Goal: Information Seeking & Learning: Learn about a topic

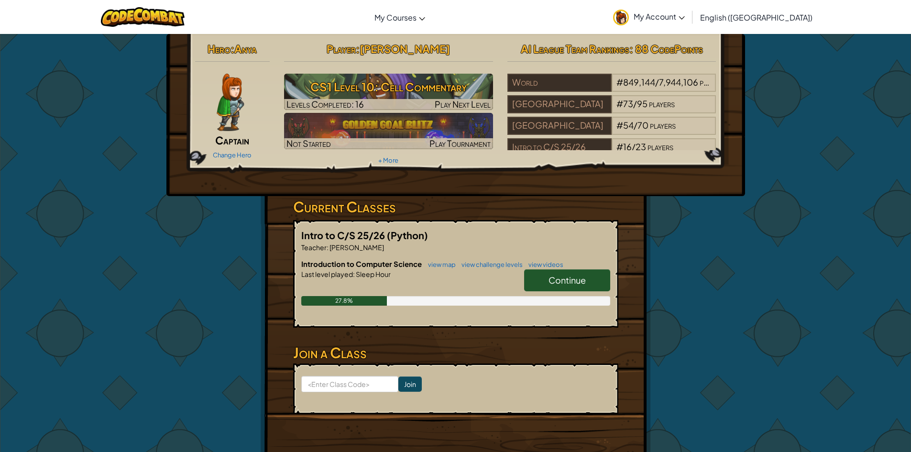
click at [595, 281] on link "Continue" at bounding box center [567, 280] width 86 height 22
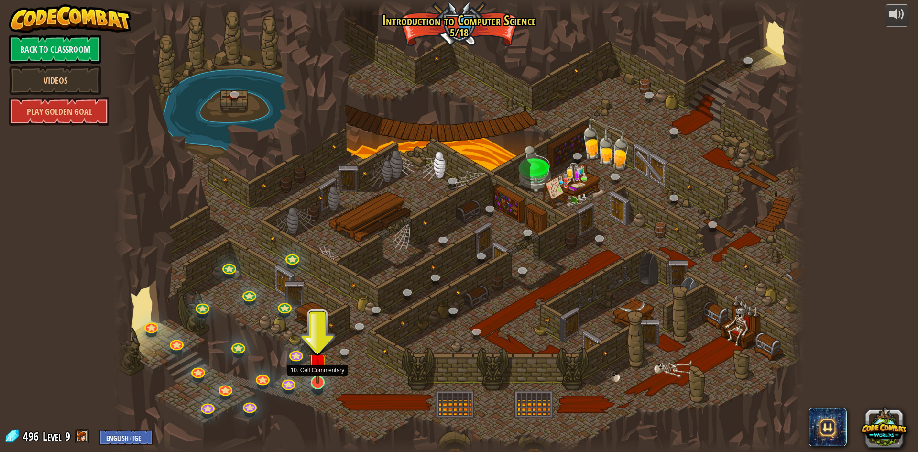
click at [315, 379] on img at bounding box center [317, 362] width 19 height 43
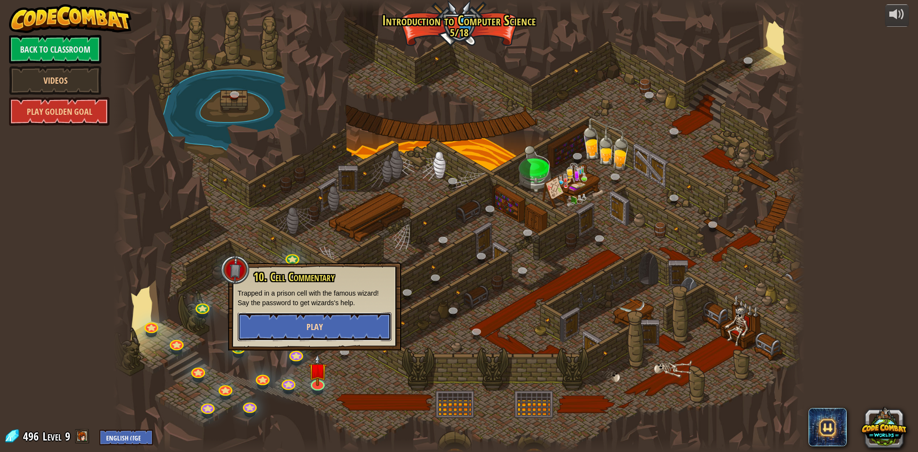
click at [356, 324] on button "Play" at bounding box center [315, 326] width 154 height 29
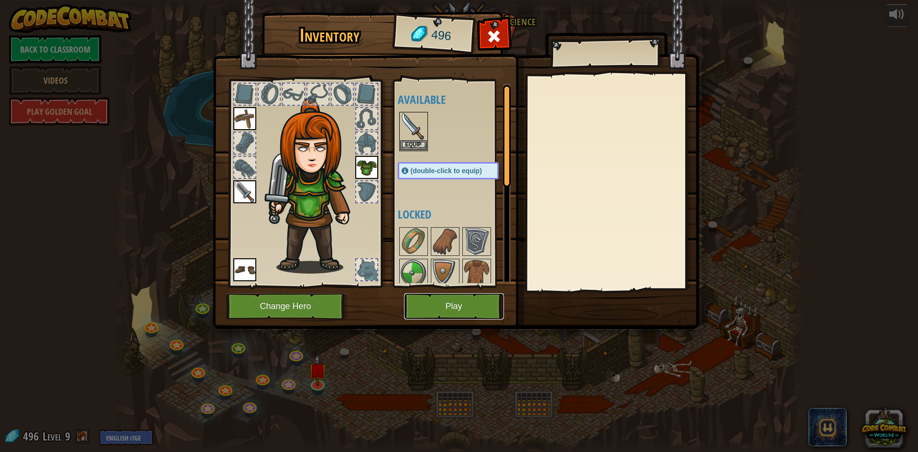
click at [467, 309] on button "Play" at bounding box center [454, 306] width 100 height 26
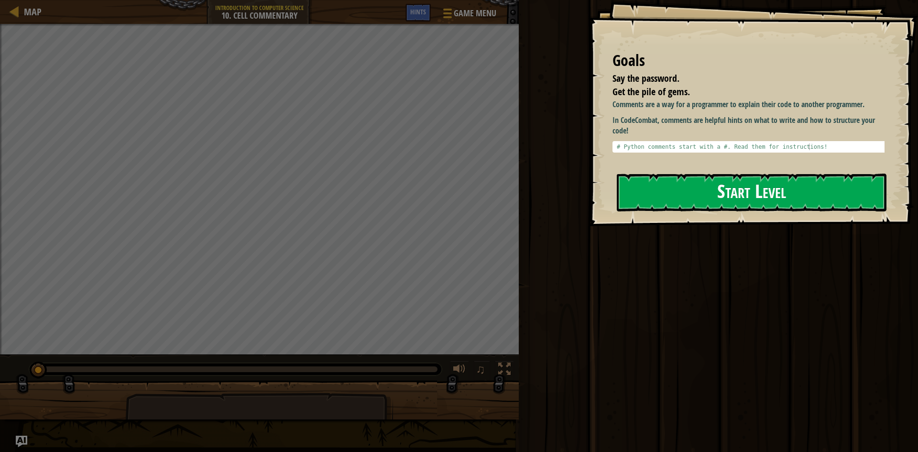
click at [779, 186] on button "Start Level" at bounding box center [752, 193] width 270 height 38
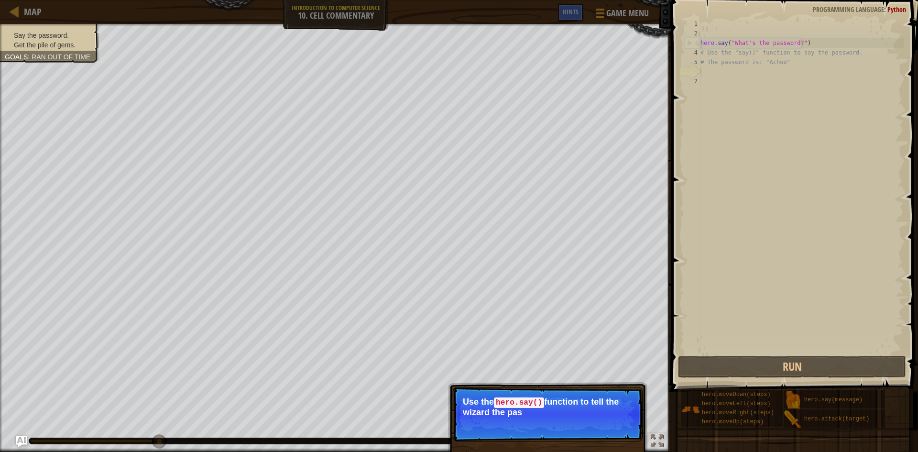
click at [795, 41] on div "hero . say ( "What's the password?" ) # Use the "say()" function to say the pas…" at bounding box center [800, 196] width 205 height 354
type textarea "hero.say("What's the password?")"
click at [722, 68] on div "hero . say ( "What's the password?" ) # Use the "say()" function to say the pas…" at bounding box center [800, 196] width 205 height 354
click at [701, 68] on div "hero . say ( "What's the password?" ) # Use the "say()" function to say the pas…" at bounding box center [800, 196] width 205 height 354
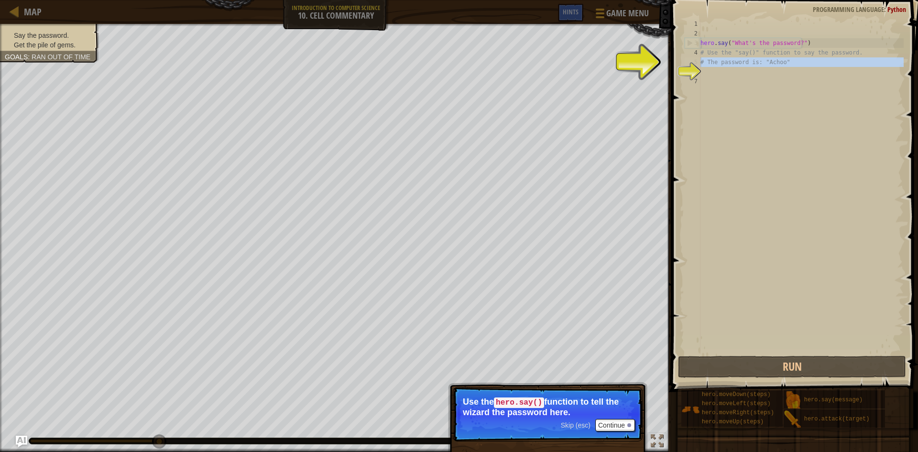
click at [685, 67] on div "6" at bounding box center [693, 72] width 16 height 10
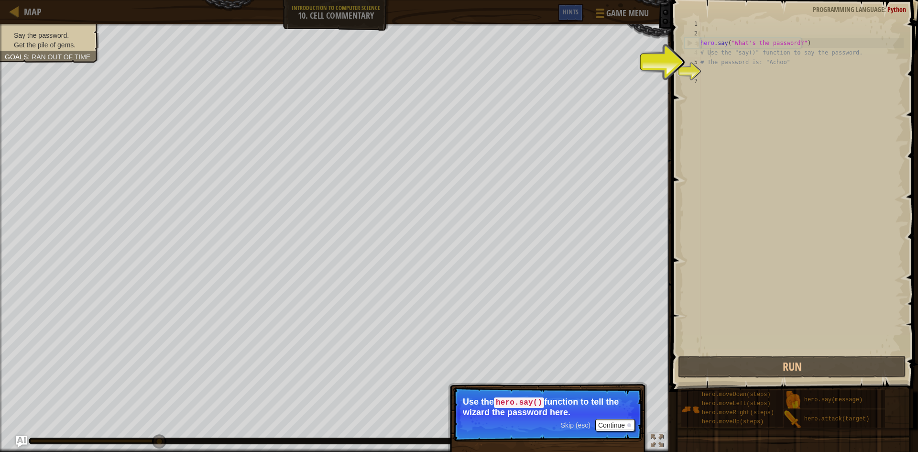
click at [710, 54] on div "hero . say ( "What's the password?" ) # Use the "say()" function to say the pas…" at bounding box center [800, 196] width 205 height 354
click at [756, 47] on div "hero . say ( "What's the password?" ) # Use the "say()" function to say the pas…" at bounding box center [800, 196] width 205 height 354
type textarea "hero.say("What's the password?")"
click at [780, 36] on div "hero . say ( "What's the password?" ) # Use the "say()" function to say the pas…" at bounding box center [800, 196] width 205 height 354
drag, startPoint x: 796, startPoint y: 43, endPoint x: 728, endPoint y: 46, distance: 68.5
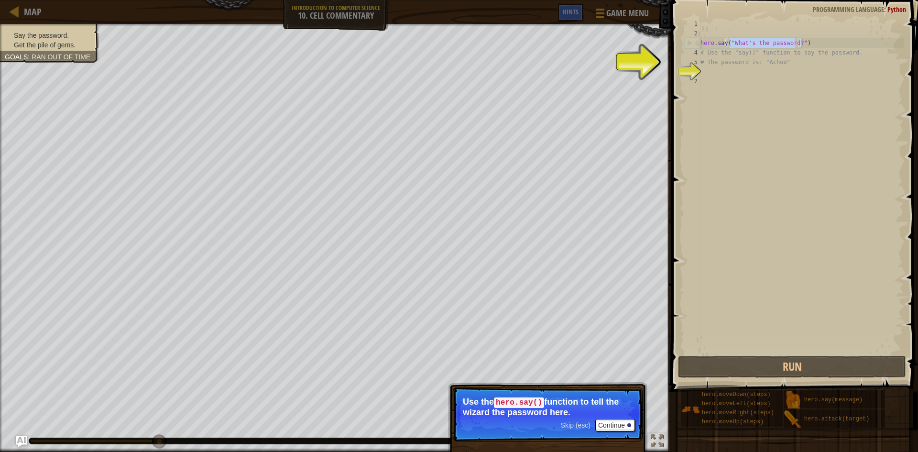
click at [728, 46] on div "hero . say ( "What's the password?" ) # Use the "say()" function to say the pas…" at bounding box center [800, 196] width 205 height 354
type textarea "hero.say("What's the password?")"
drag, startPoint x: 763, startPoint y: 165, endPoint x: 761, endPoint y: 85, distance: 80.4
click at [765, 158] on div "hero . say ( "What's the password?" ) # Use the "say()" function to say the pas…" at bounding box center [800, 196] width 205 height 354
click at [707, 69] on div "hero . say ( "What's the password?" ) # Use the "say()" function to say the pas…" at bounding box center [800, 196] width 205 height 354
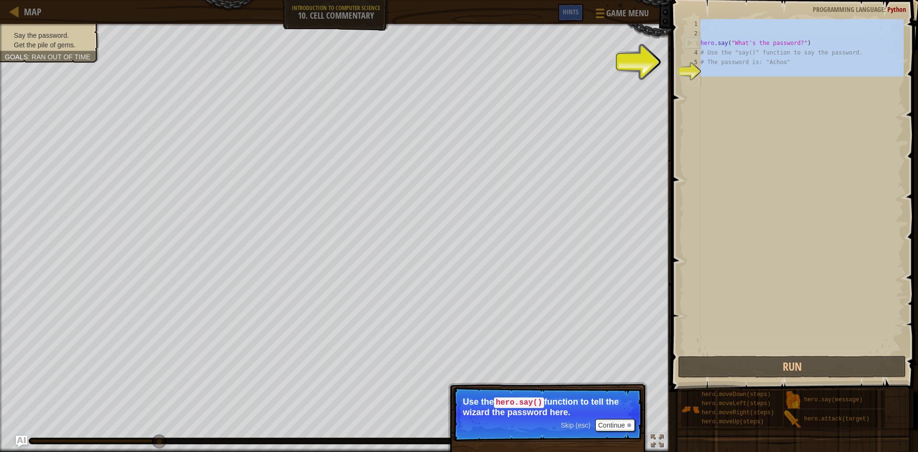
click at [706, 87] on div "hero . say ( "What's the password?" ) # Use the "say()" function to say the pas…" at bounding box center [800, 196] width 205 height 354
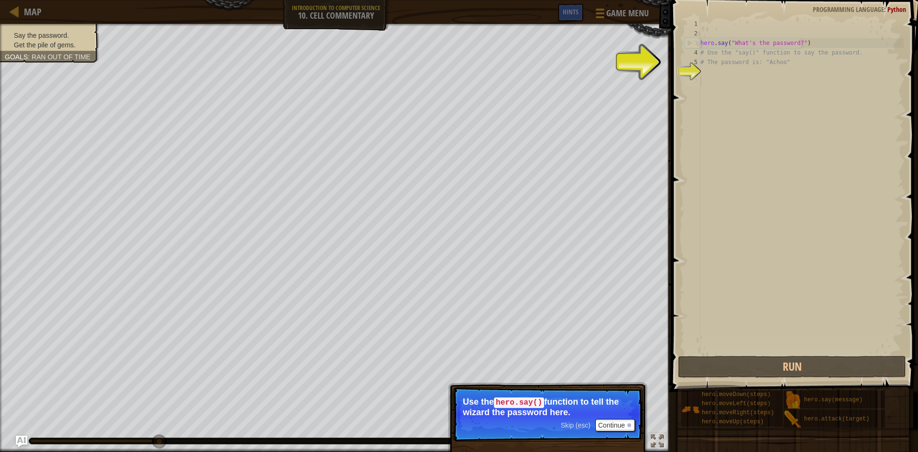
drag, startPoint x: 706, startPoint y: 88, endPoint x: 685, endPoint y: 95, distance: 22.5
click at [697, 92] on div "1 2 3 4 5 6 7 hero . say ( "What's the password?" ) # Use the "say()" function …" at bounding box center [793, 186] width 221 height 335
click at [631, 144] on div "Map Introduction to Computer Science 10. Cell Commentary Game Menu Done Hints 1…" at bounding box center [459, 226] width 918 height 452
click at [607, 416] on p "Skip (esc) Continue Use the hero.say() function to tell the wizard the password…" at bounding box center [548, 414] width 190 height 54
click at [606, 419] on button "Continue" at bounding box center [615, 425] width 40 height 12
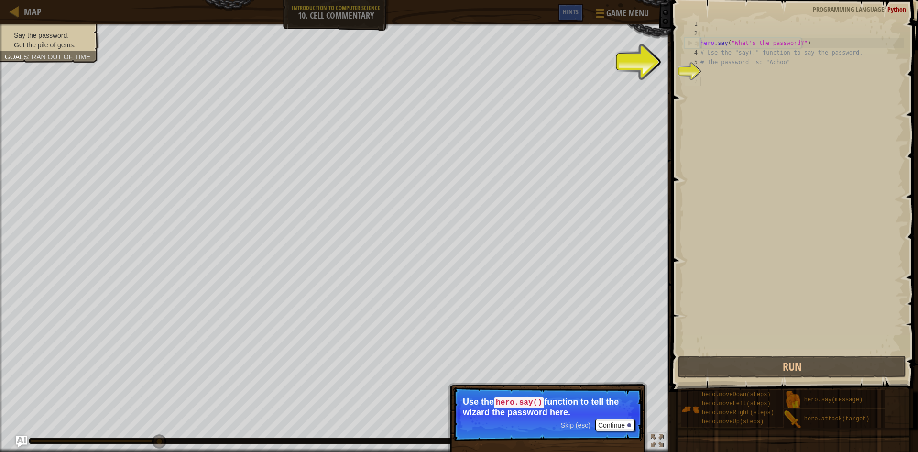
scroll to position [4, 0]
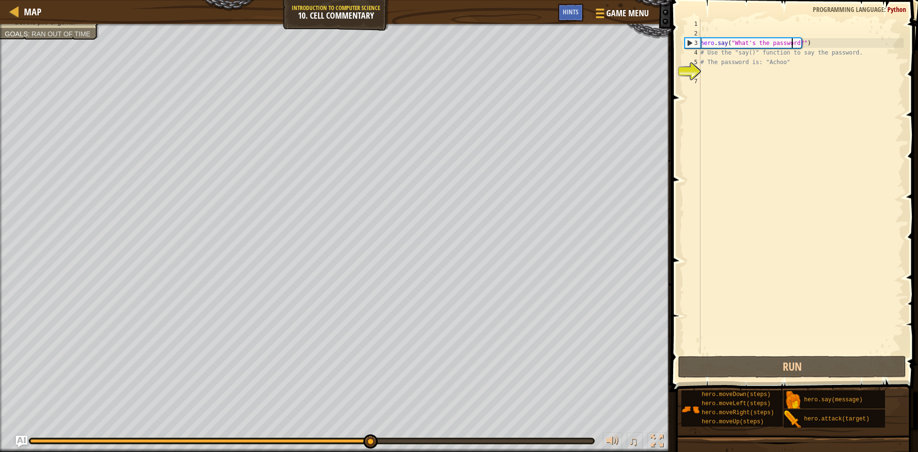
click at [793, 44] on div "hero . say ( "What's the password?" ) # Use the "say()" function to say the pas…" at bounding box center [800, 196] width 205 height 354
click at [795, 40] on div "hero . say ( "What's the password?" ) # Use the "say()" function to say the pas…" at bounding box center [800, 196] width 205 height 354
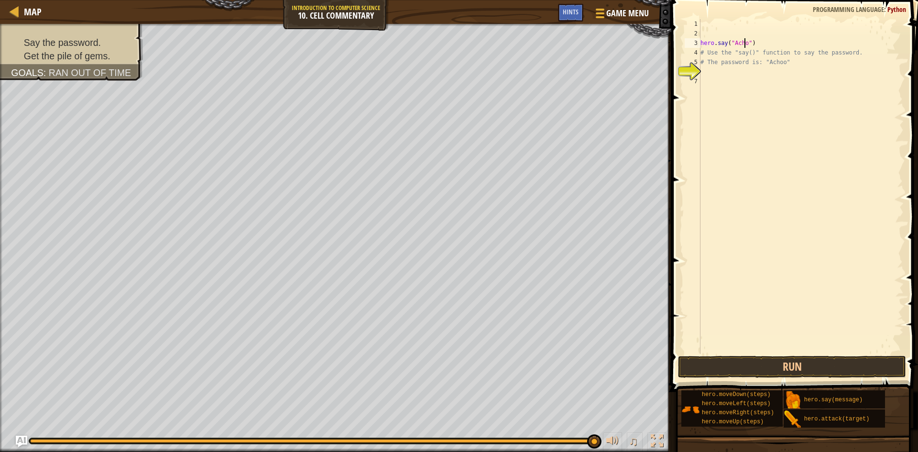
scroll to position [4, 4]
type textarea "hero.say("Achoo")"
click at [801, 367] on button "Run" at bounding box center [792, 367] width 228 height 22
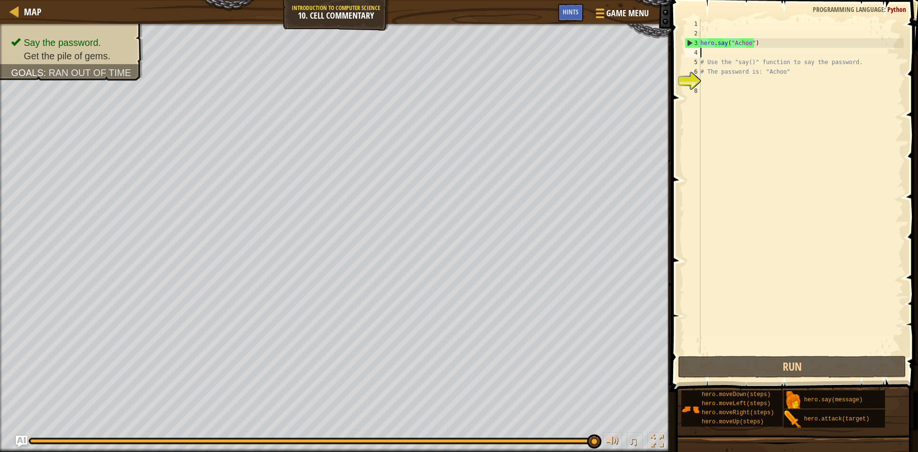
type textarea "m"
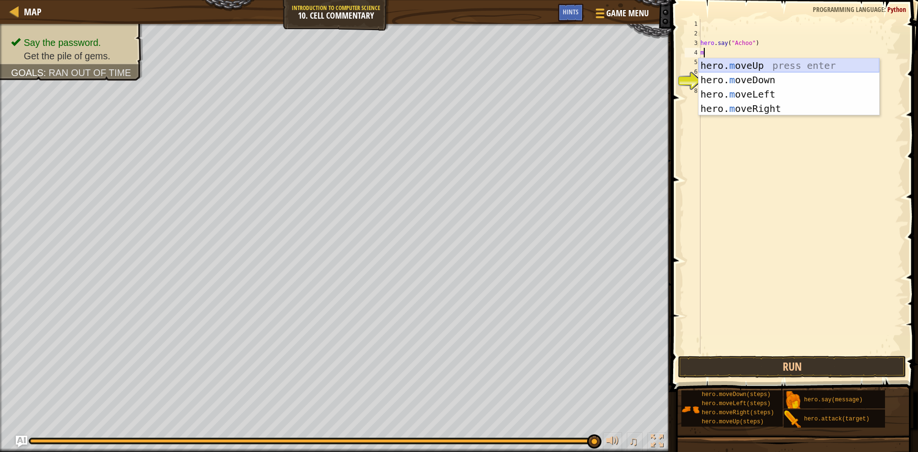
click at [752, 64] on div "hero. m oveUp press enter hero. m oveDown press enter hero. m oveLeft press ent…" at bounding box center [788, 101] width 181 height 86
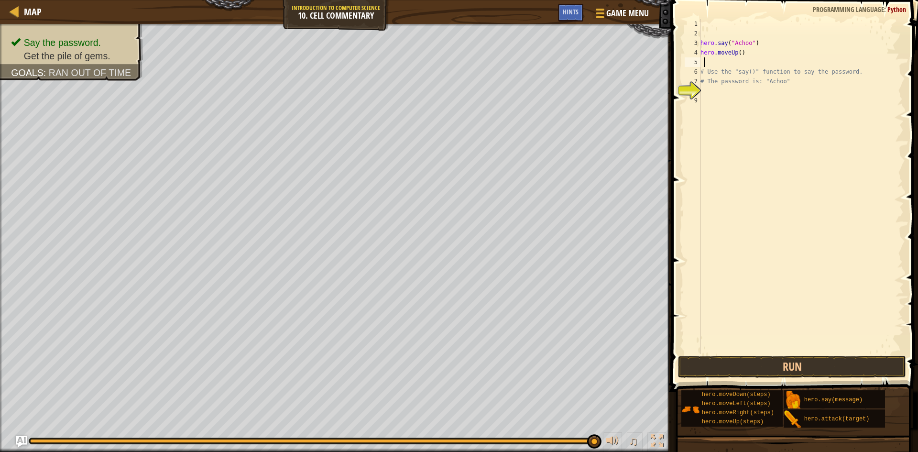
click at [738, 51] on div "hero . say ( "Achoo" ) hero . moveUp ( ) # Use the "say()" function to say the …" at bounding box center [800, 196] width 205 height 354
type textarea "hero.moveUp(2)"
click at [812, 362] on button "Run" at bounding box center [792, 367] width 228 height 22
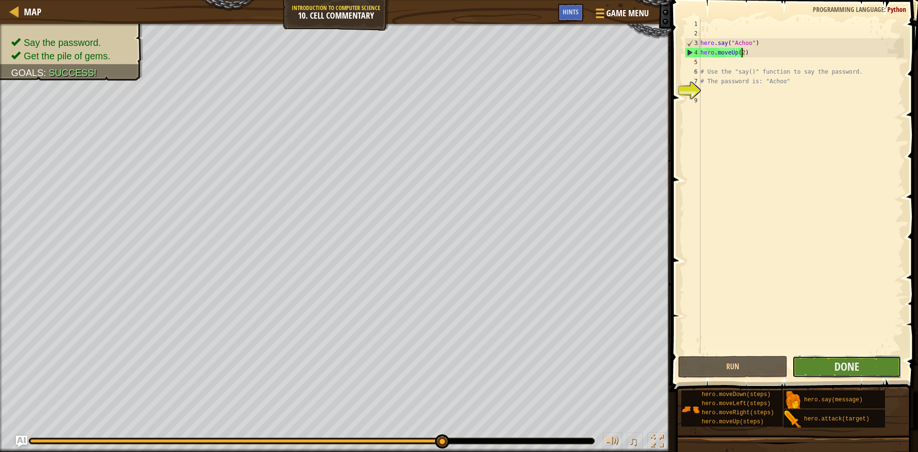
click at [865, 361] on button "Done" at bounding box center [846, 367] width 109 height 22
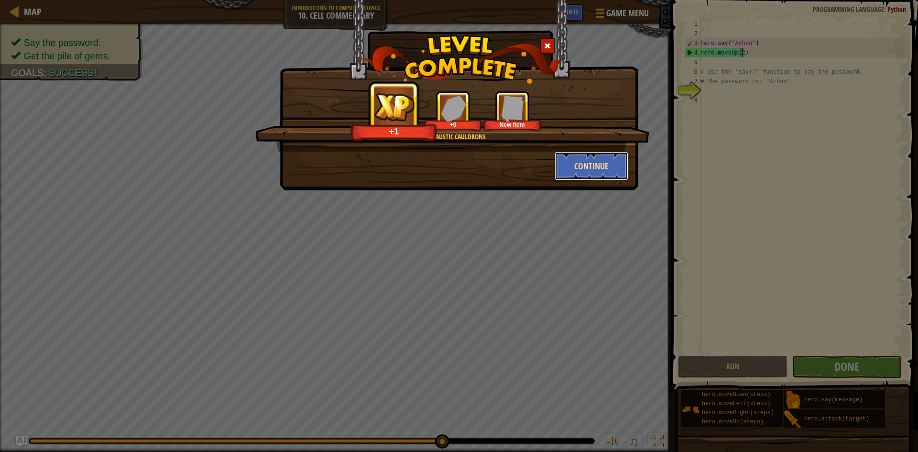
click at [606, 172] on button "Continue" at bounding box center [592, 166] width 74 height 29
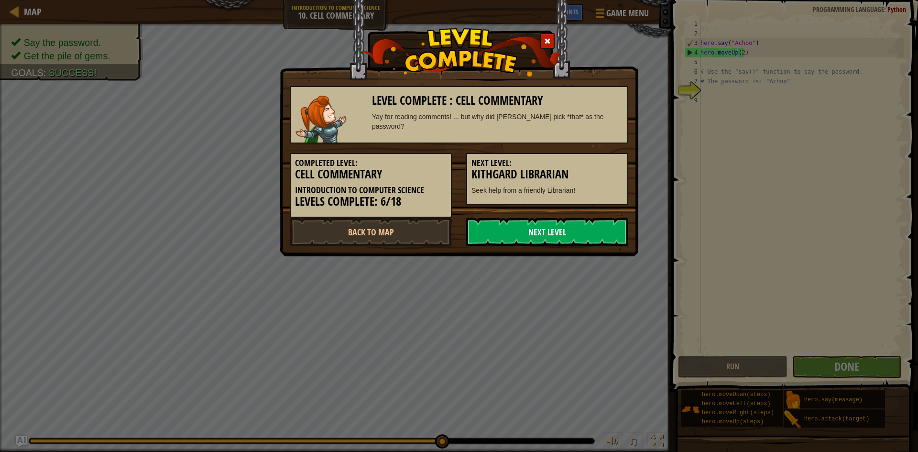
click at [552, 227] on link "Next Level" at bounding box center [547, 232] width 162 height 29
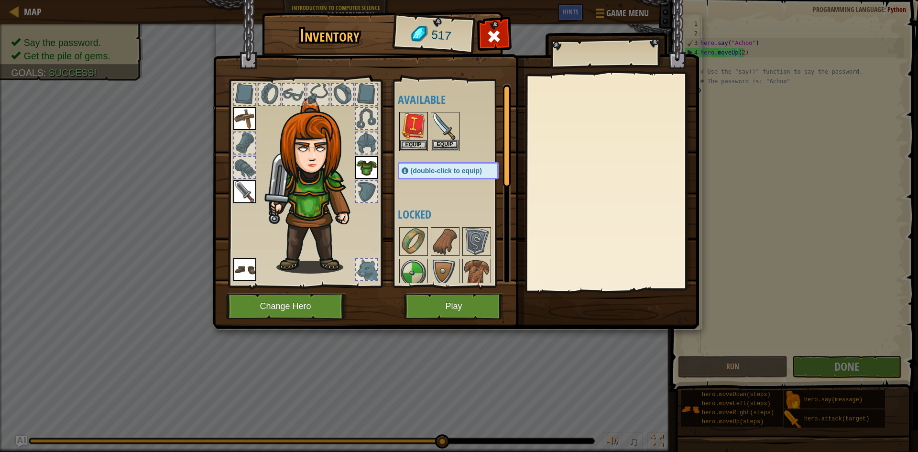
click at [446, 139] on img at bounding box center [445, 126] width 27 height 27
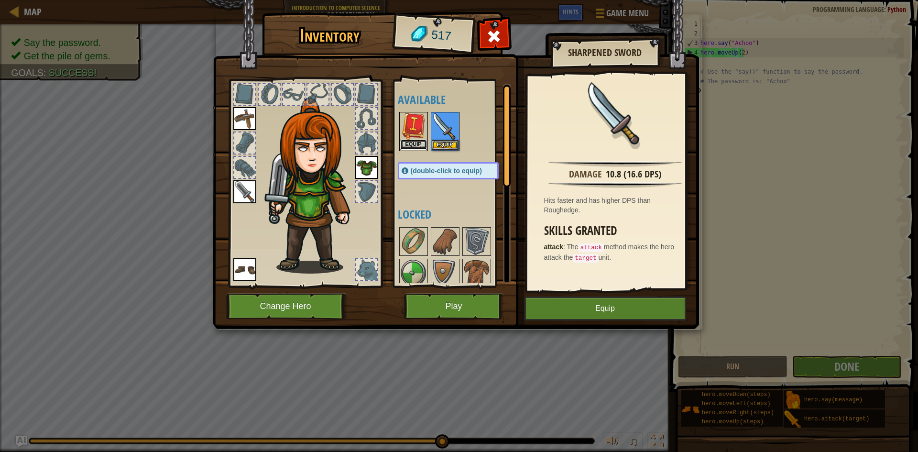
click at [421, 143] on button "Equip" at bounding box center [413, 145] width 27 height 10
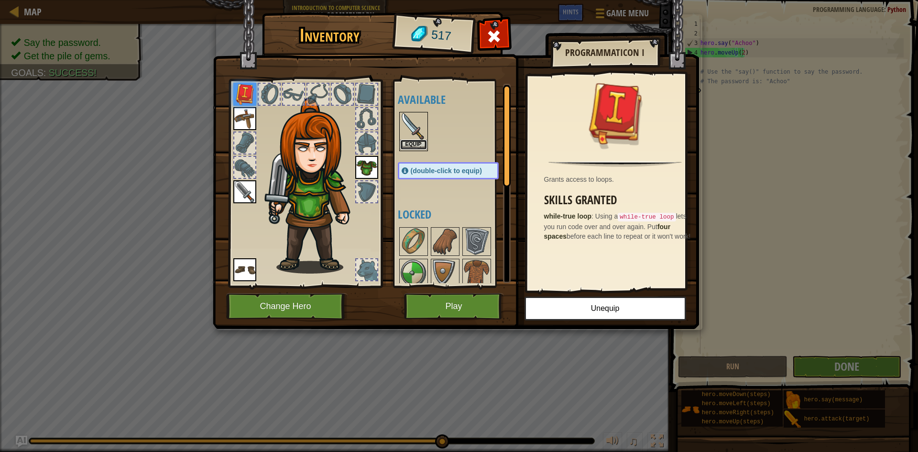
click at [414, 141] on button "Equip" at bounding box center [413, 145] width 27 height 10
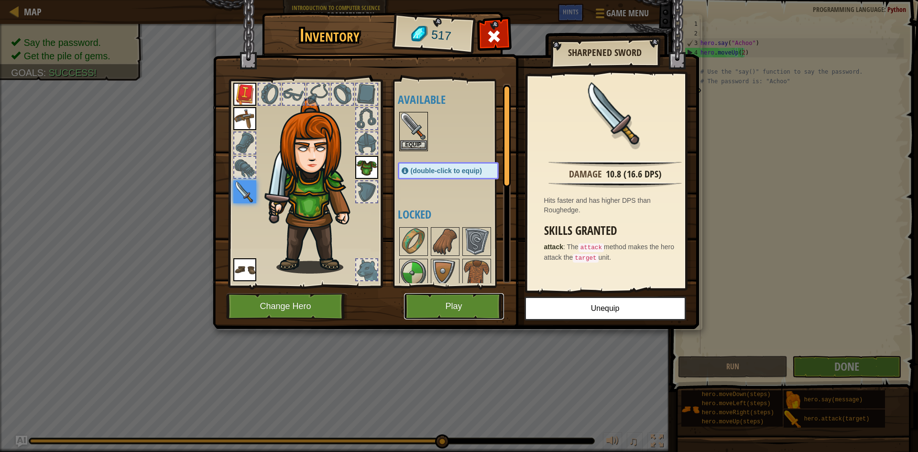
click at [441, 303] on button "Play" at bounding box center [454, 306] width 100 height 26
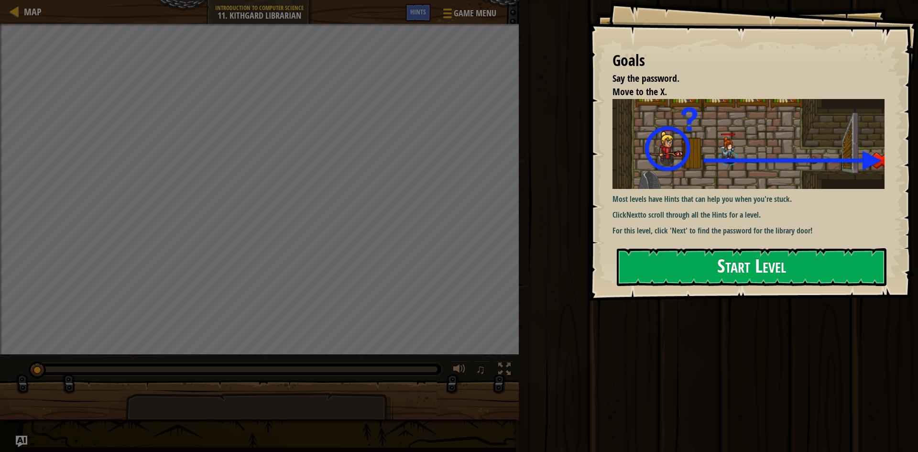
click at [767, 200] on div "Goals Say the password. Move to the X. Most levels have Hints that can help you…" at bounding box center [752, 150] width 329 height 301
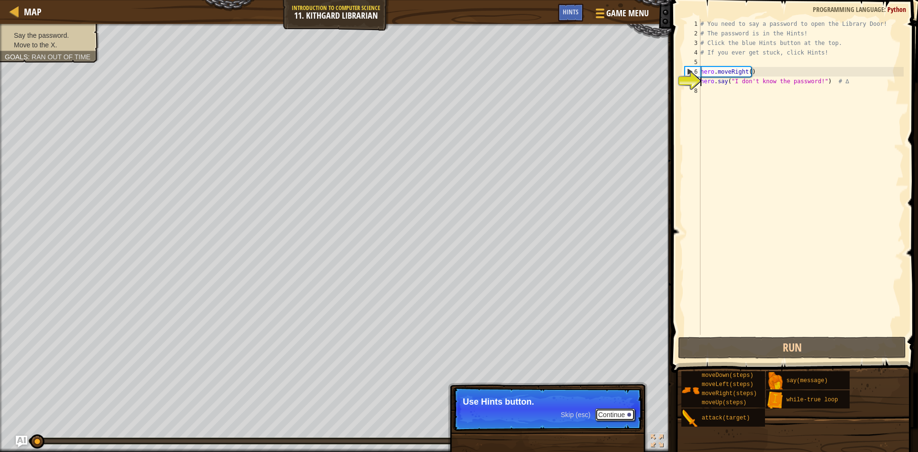
click at [613, 412] on button "Continue" at bounding box center [615, 414] width 40 height 12
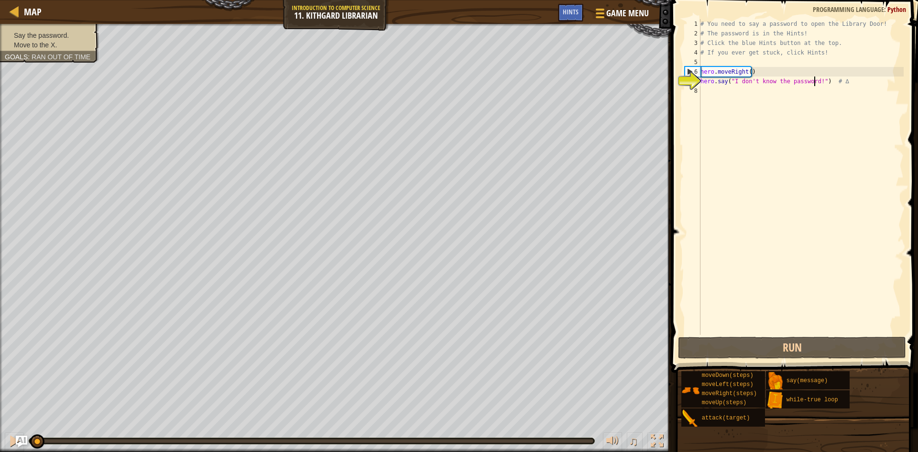
click at [813, 82] on div "# You need to say a password to open the Library Door! # The password is in the…" at bounding box center [800, 186] width 205 height 335
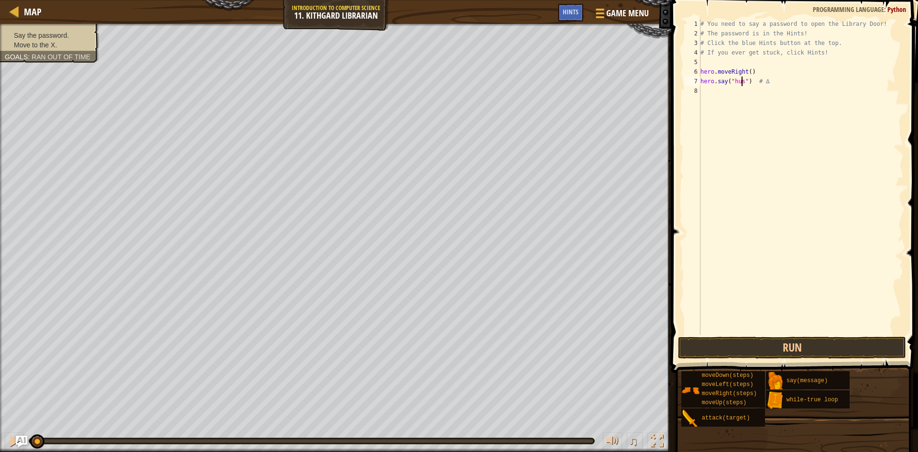
scroll to position [4, 4]
type textarea "hero.say("hush") # ∆"
click at [721, 89] on div "# You need to say a password to open the Library Door! # The password is in the…" at bounding box center [800, 186] width 205 height 335
type textarea "m"
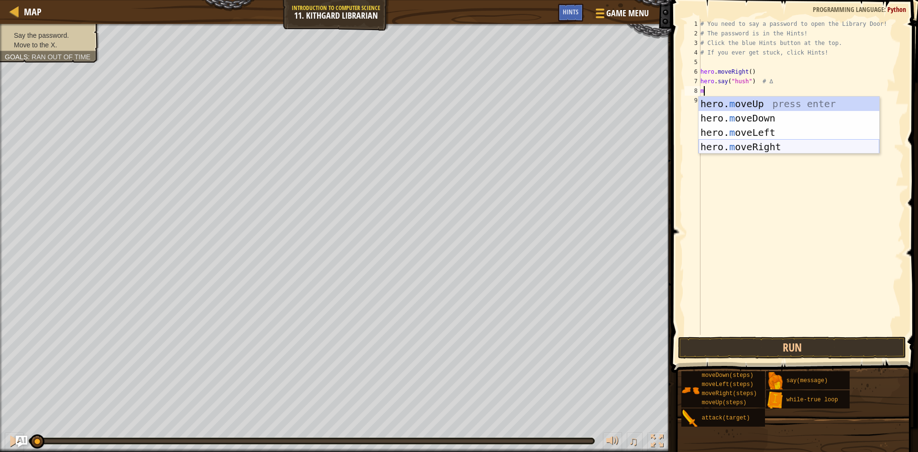
click at [748, 147] on div "hero. m oveUp press enter hero. m oveDown press enter hero. m oveLeft press ent…" at bounding box center [788, 140] width 181 height 86
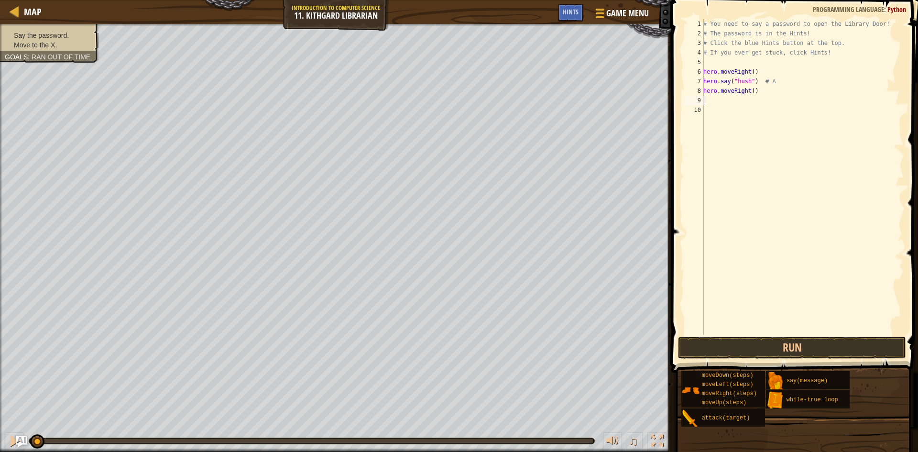
click at [736, 80] on div "# You need to say a password to open the Library Door! # The password is in the…" at bounding box center [802, 186] width 202 height 335
click at [739, 79] on div "# You need to say a password to open the Library Door! # The password is in the…" at bounding box center [802, 186] width 202 height 335
type textarea "hero.say("Hush") # ∆"
click at [804, 346] on button "Run" at bounding box center [792, 348] width 228 height 22
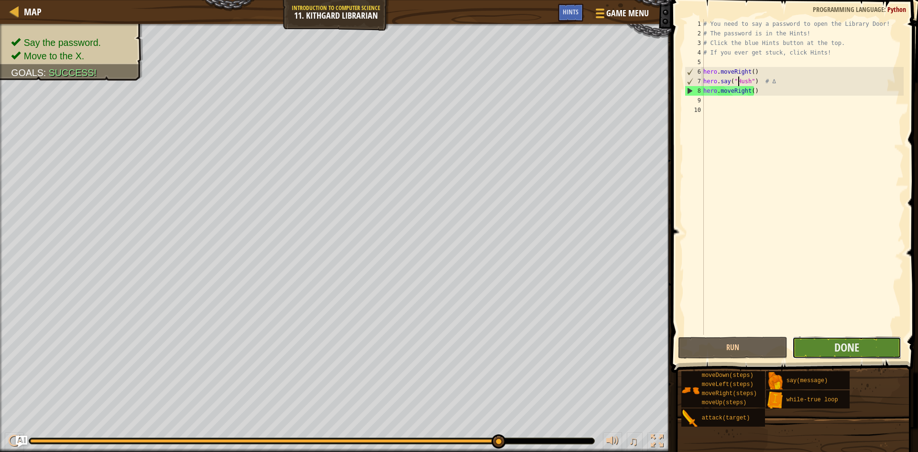
click at [869, 344] on button "Done" at bounding box center [846, 348] width 109 height 22
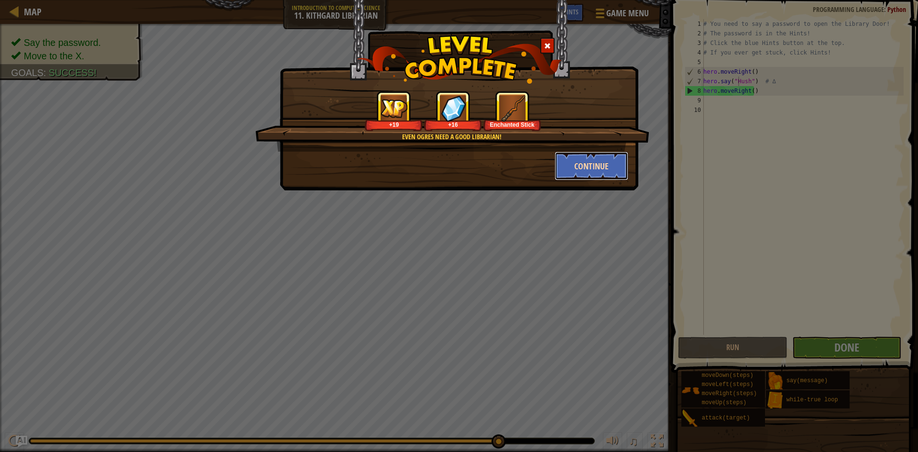
click at [568, 158] on button "Continue" at bounding box center [592, 166] width 74 height 29
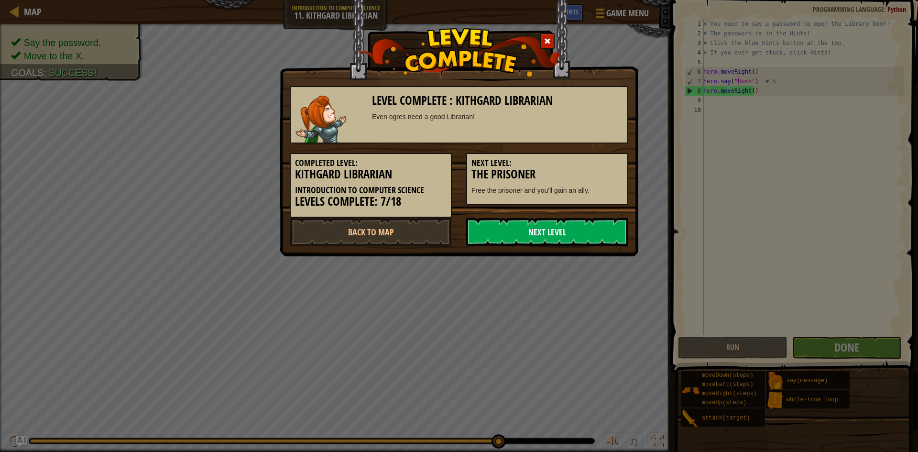
click at [577, 222] on link "Next Level" at bounding box center [547, 232] width 162 height 29
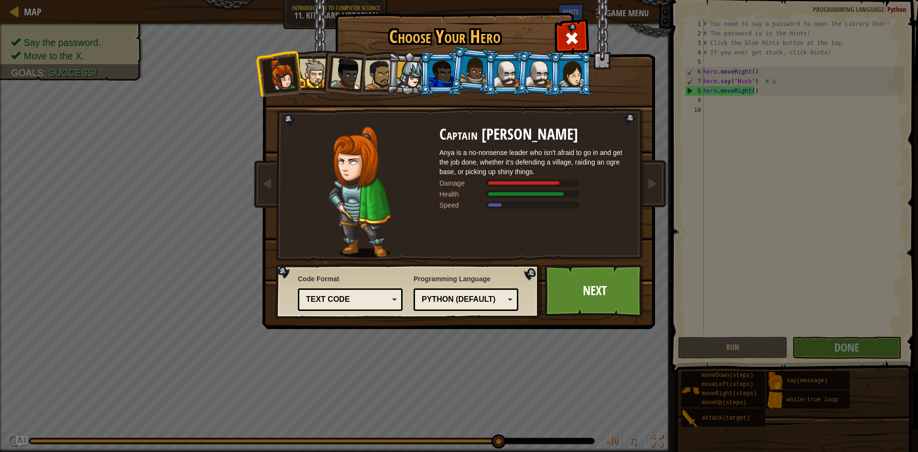
click at [592, 264] on img at bounding box center [461, 158] width 414 height 342
click at [624, 304] on link "Next" at bounding box center [595, 290] width 100 height 53
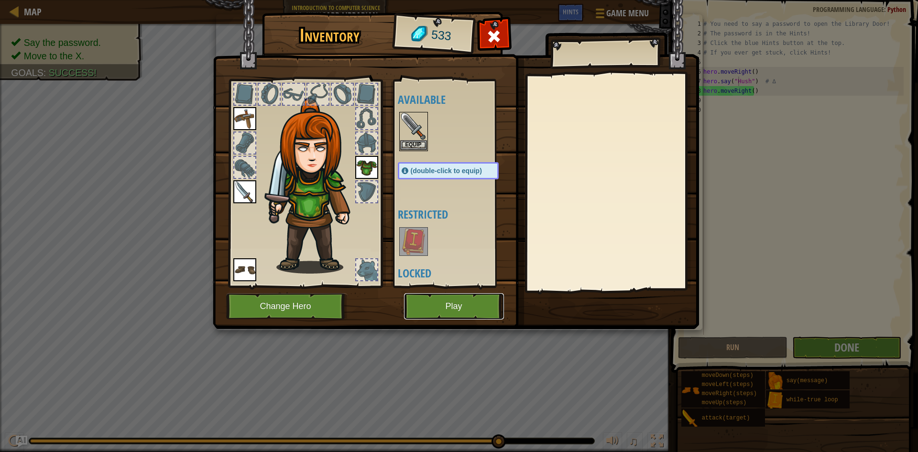
click at [473, 309] on button "Play" at bounding box center [454, 306] width 100 height 26
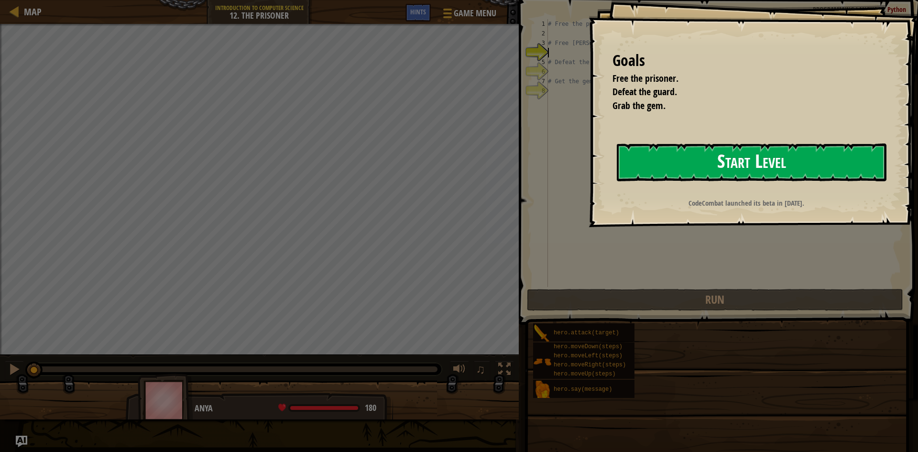
click at [754, 163] on button "Start Level" at bounding box center [752, 162] width 270 height 38
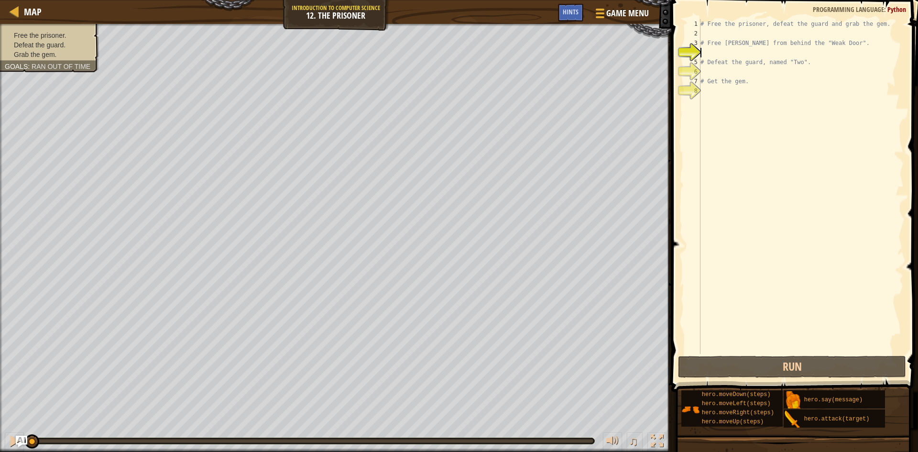
click at [710, 30] on div "# Free the prisoner, defeat the guard and grab the gem. # Free [PERSON_NAME] fr…" at bounding box center [800, 196] width 205 height 354
type textarea "m"
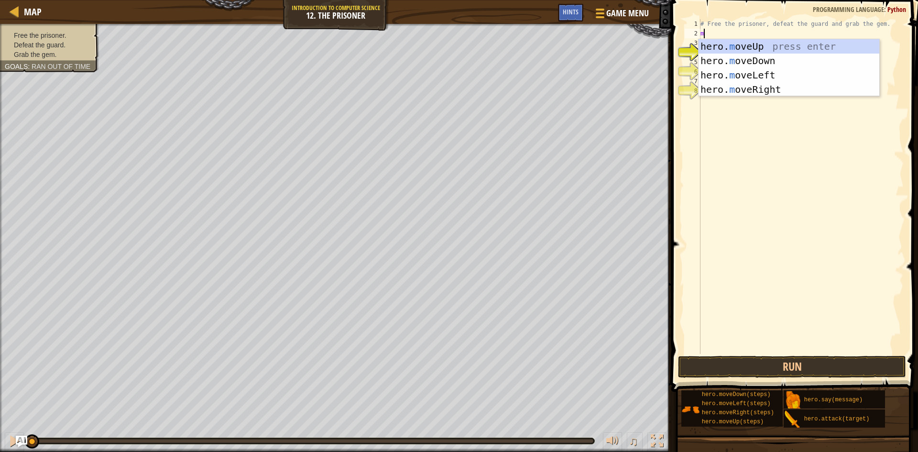
scroll to position [4, 0]
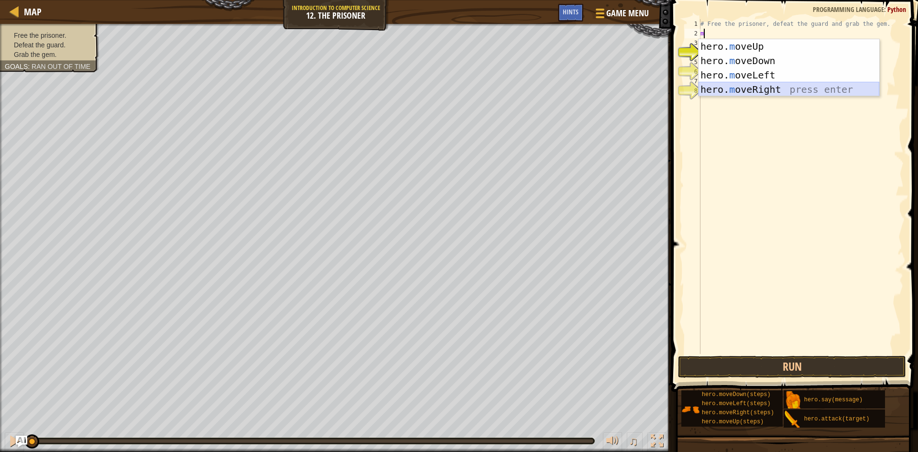
click at [753, 87] on div "hero. m oveUp press enter hero. m oveDown press enter hero. m oveLeft press ent…" at bounding box center [788, 82] width 181 height 86
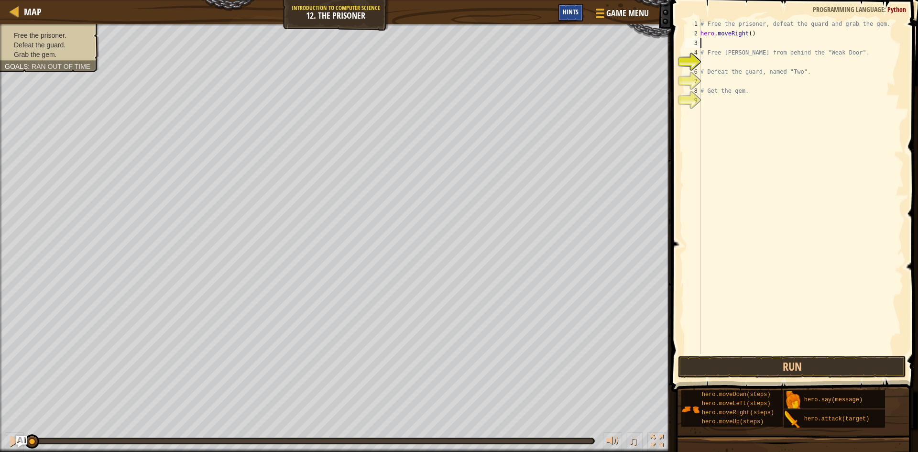
click at [569, 7] on div "Hints" at bounding box center [570, 13] width 25 height 18
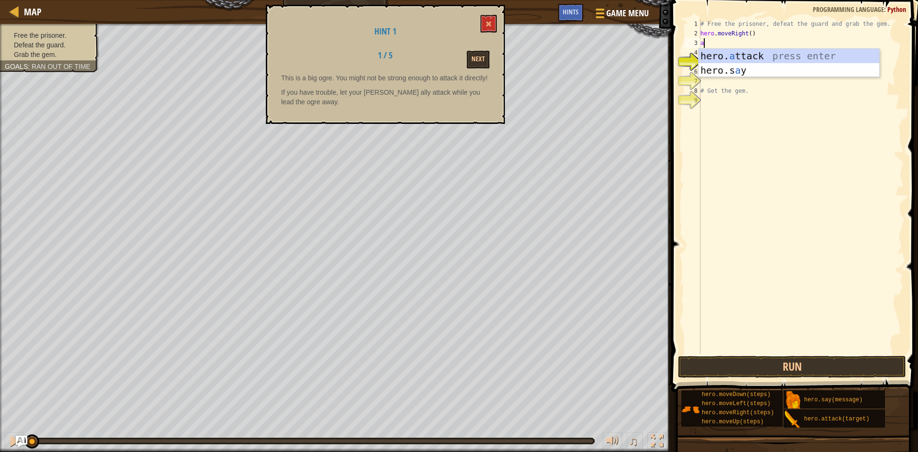
click at [740, 51] on div "hero. a ttack press enter hero.s a y press enter" at bounding box center [788, 77] width 181 height 57
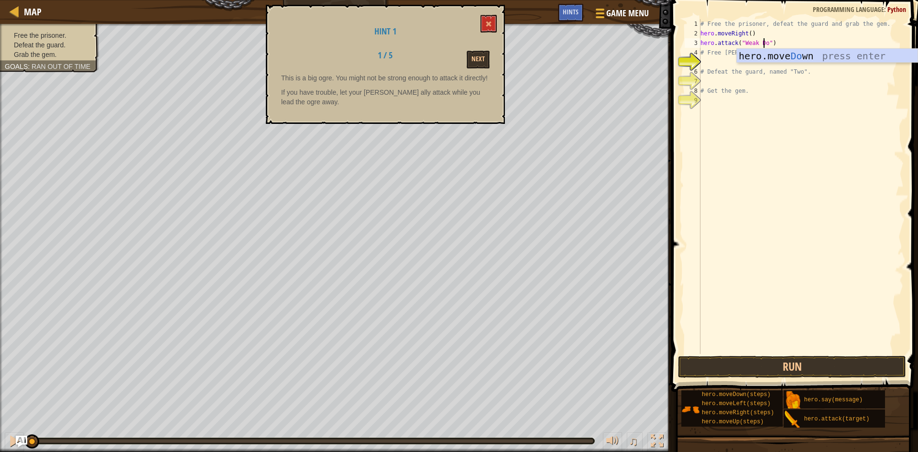
scroll to position [4, 6]
type textarea "hero.attack("Weak Door")"
click at [729, 59] on div "# Free the prisoner, defeat the guard and grab the gem. hero . moveRight ( ) he…" at bounding box center [800, 196] width 205 height 354
click at [487, 26] on span at bounding box center [488, 24] width 7 height 7
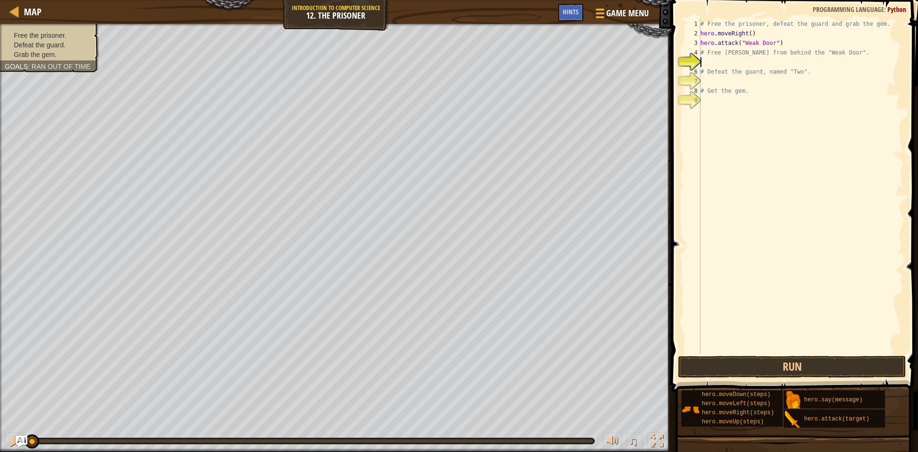
click at [724, 58] on div "# Free the prisoner, defeat the guard and grab the gem. hero . moveRight ( ) he…" at bounding box center [800, 196] width 205 height 354
type textarea "m"
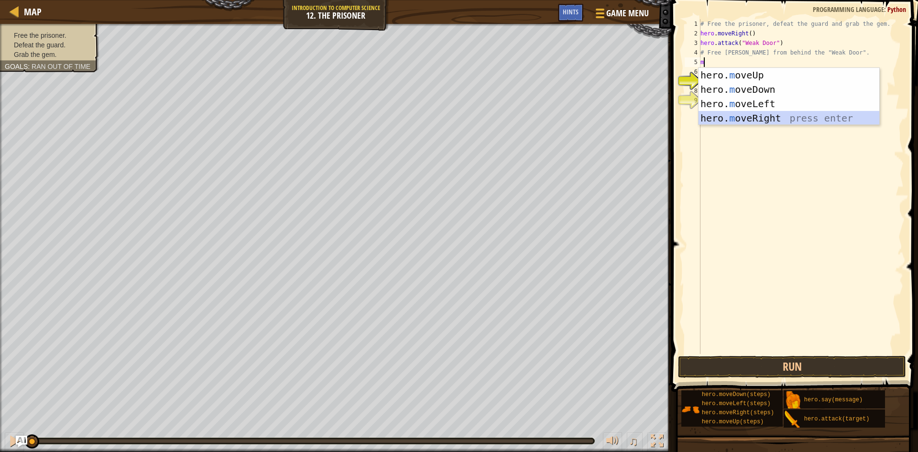
click at [774, 116] on div "hero. m oveUp press enter hero. m oveDown press enter hero. m oveLeft press ent…" at bounding box center [788, 111] width 181 height 86
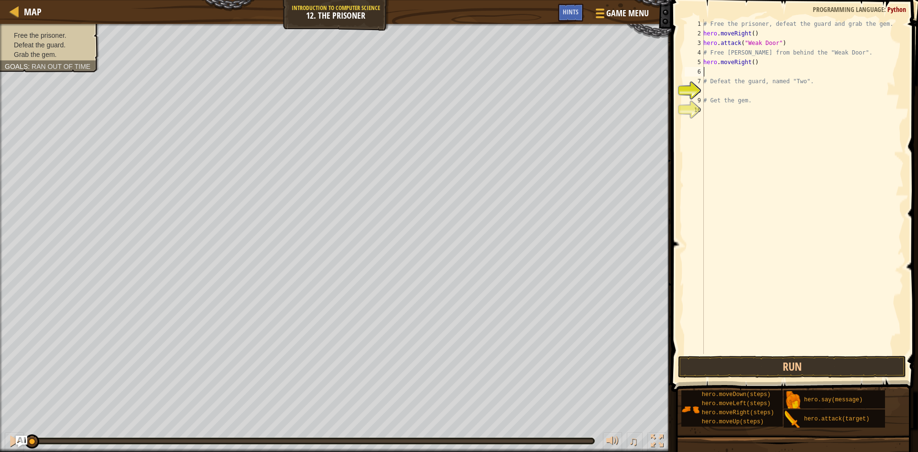
click at [750, 61] on div "# Free the prisoner, defeat the guard and grab the gem. hero . moveRight ( ) he…" at bounding box center [802, 196] width 202 height 354
type textarea "hero.moveRight(2)"
click at [712, 74] on div "# Free the prisoner, defeat the guard and grab the gem. hero . moveRight ( ) he…" at bounding box center [802, 196] width 202 height 354
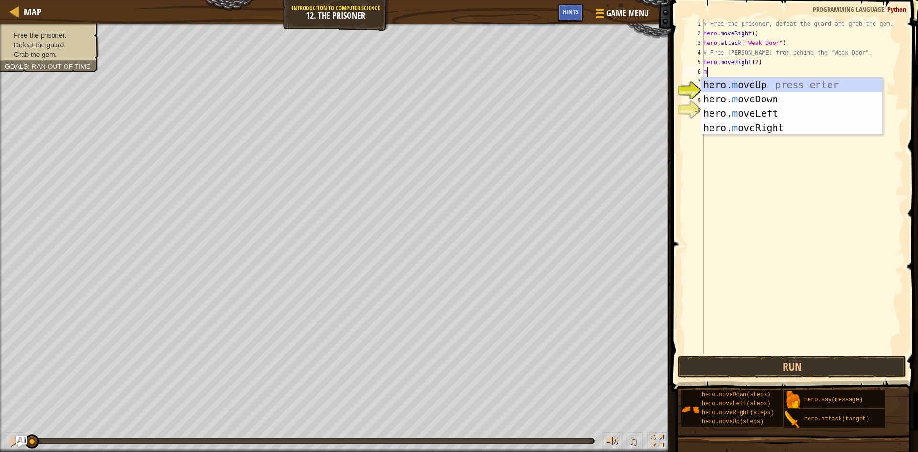
type textarea "mo"
click at [773, 96] on div "hero. mo veUp press enter hero. mo veDown press enter hero. mo veLeft press ent…" at bounding box center [791, 120] width 181 height 86
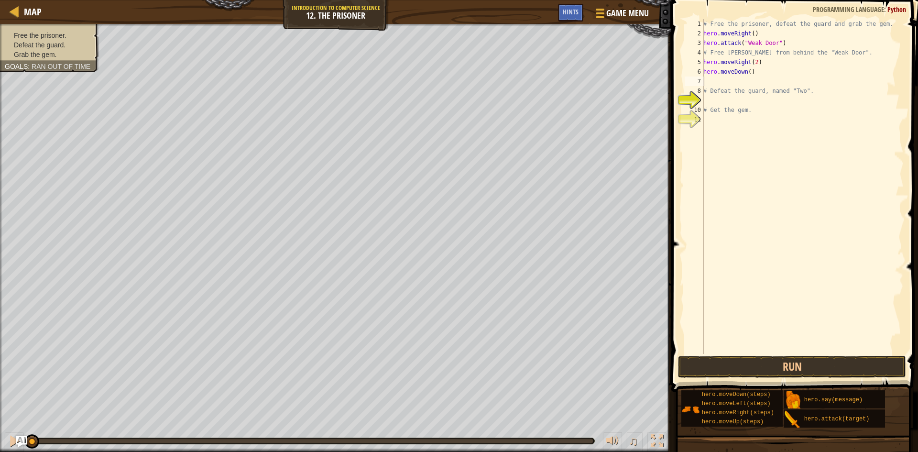
click at [746, 70] on div "# Free the prisoner, defeat the guard and grab the gem. hero . moveRight ( ) he…" at bounding box center [802, 196] width 202 height 354
type textarea "hero.moveDown(3)"
click at [731, 83] on div "# Free the prisoner, defeat the guard and grab the gem. hero . moveRight ( ) he…" at bounding box center [802, 196] width 202 height 354
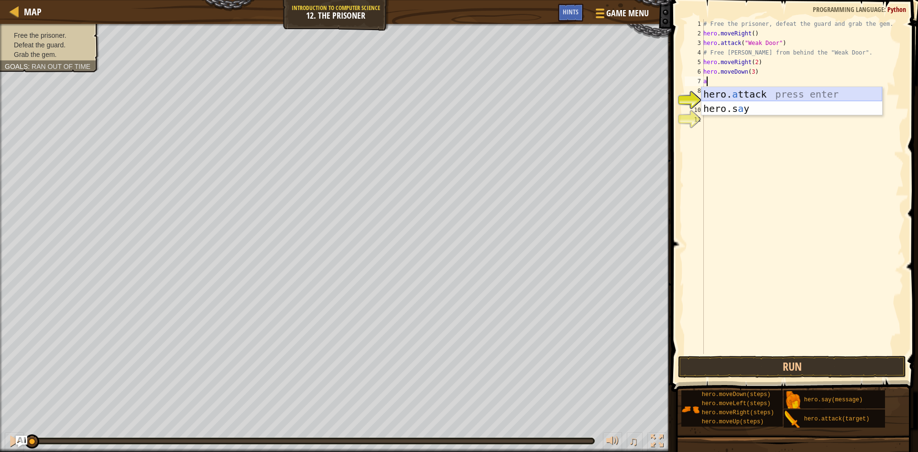
click at [771, 93] on div "hero. a ttack press enter hero.s a y press enter" at bounding box center [791, 115] width 181 height 57
click at [718, 92] on div "# Free the prisoner, defeat the guard and grab the gem. hero . moveRight ( ) he…" at bounding box center [802, 196] width 202 height 354
type textarea "# Defeat the guard, named "Two"."
click at [706, 103] on div "# Free the prisoner, defeat the guard and grab the gem. hero . moveRight ( ) he…" at bounding box center [802, 196] width 202 height 354
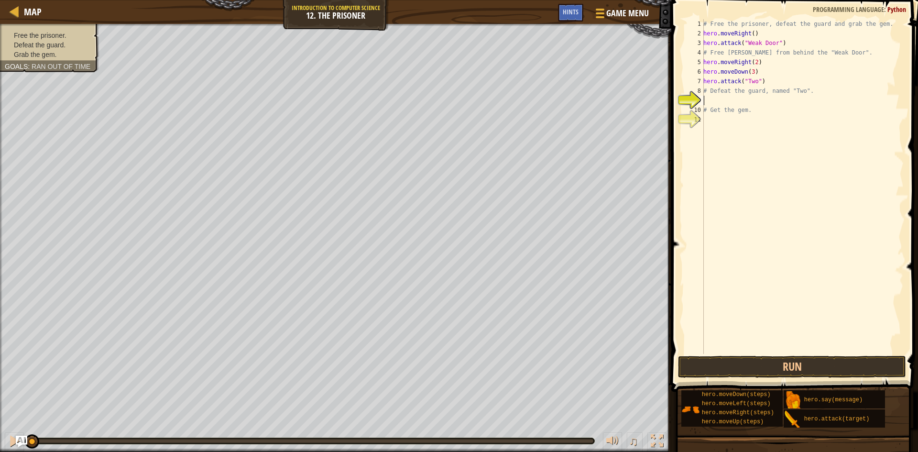
scroll to position [4, 0]
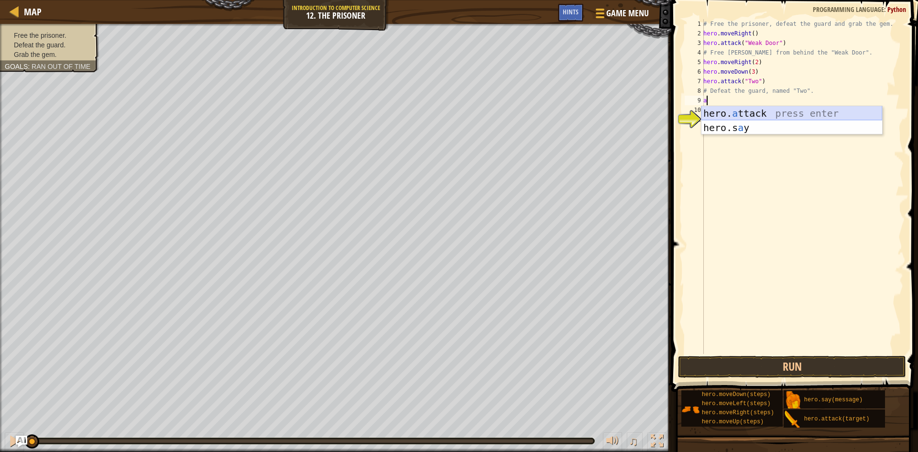
click at [766, 115] on div "hero. a ttack press enter hero.s a y press enter" at bounding box center [791, 134] width 181 height 57
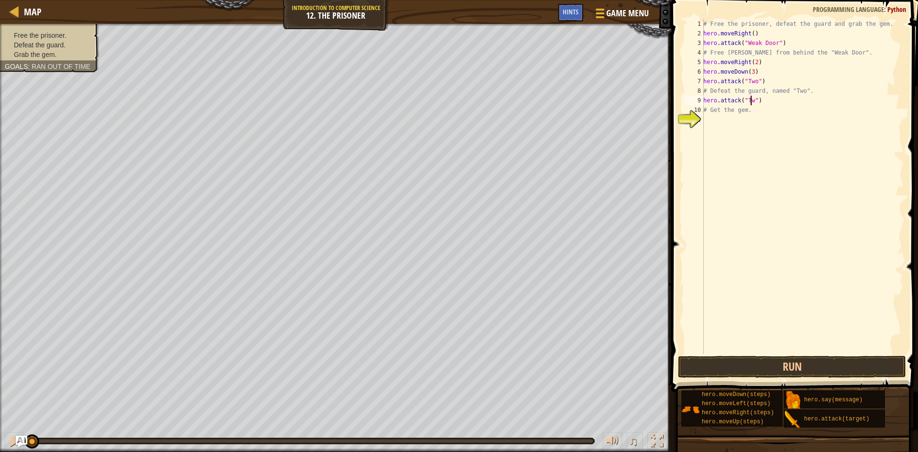
scroll to position [4, 4]
type textarea "hero.attack("Two")"
click at [793, 364] on button "Run" at bounding box center [792, 367] width 228 height 22
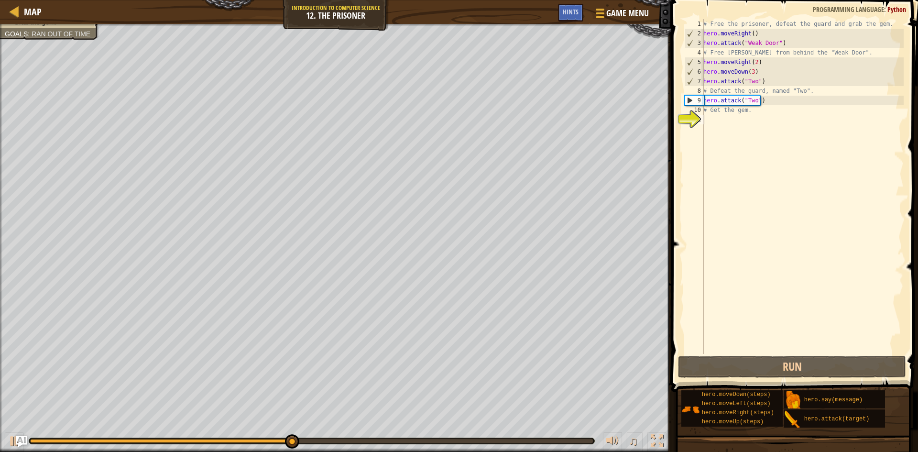
click at [729, 120] on div "# Free the prisoner, defeat the guard and grab the gem. hero . moveRight ( ) he…" at bounding box center [802, 196] width 202 height 354
type textarea "m"
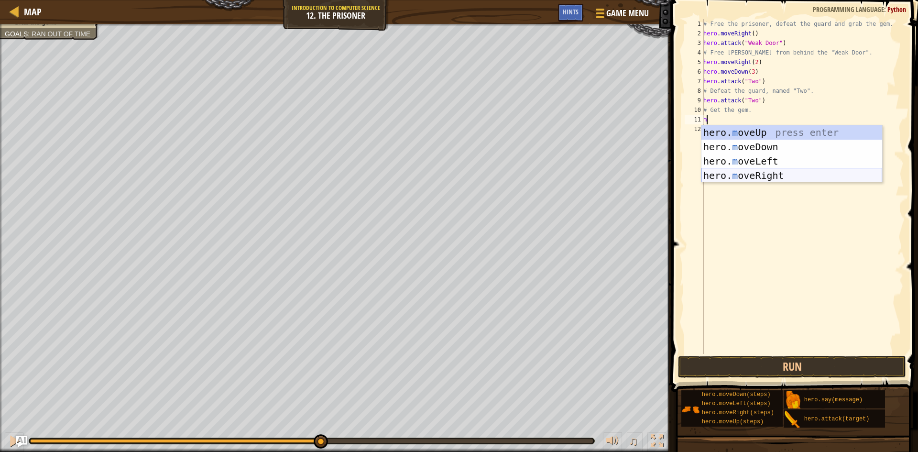
click at [765, 172] on div "hero. m oveUp press enter hero. m oveDown press enter hero. m oveLeft press ent…" at bounding box center [791, 168] width 181 height 86
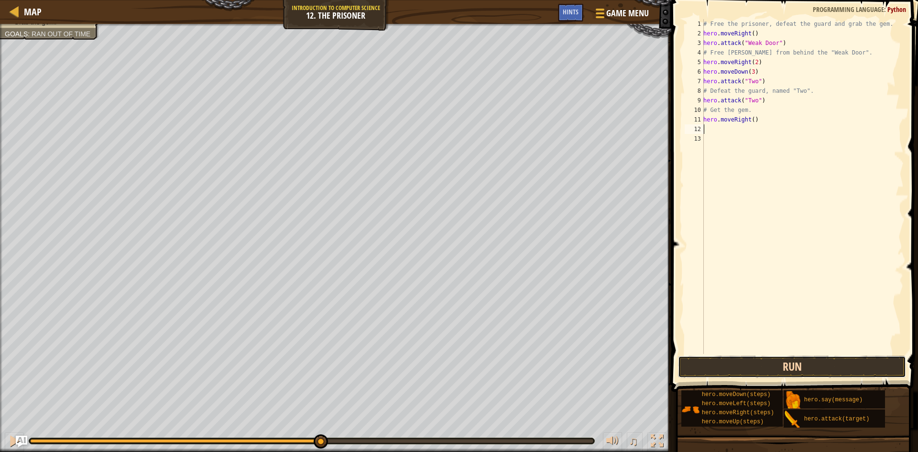
click at [836, 367] on button "Run" at bounding box center [792, 367] width 228 height 22
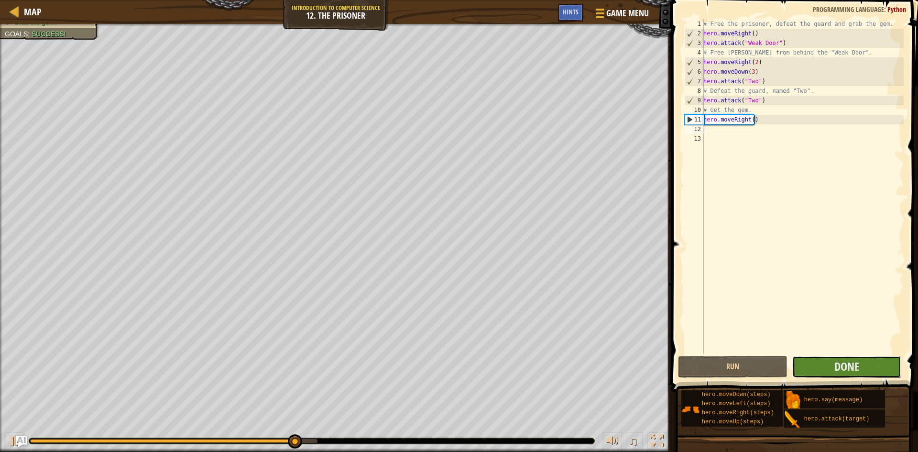
click at [829, 357] on button "Done" at bounding box center [846, 367] width 109 height 22
